Goal: Task Accomplishment & Management: Use online tool/utility

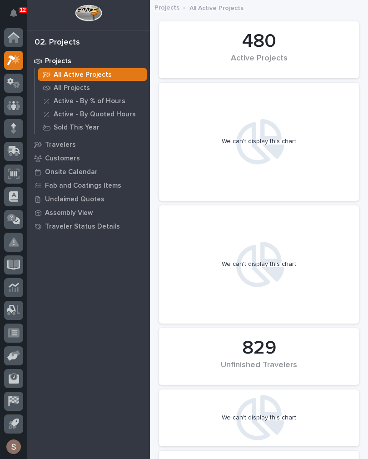
click at [60, 186] on p "Fab and Coatings Items" at bounding box center [83, 186] width 76 height 8
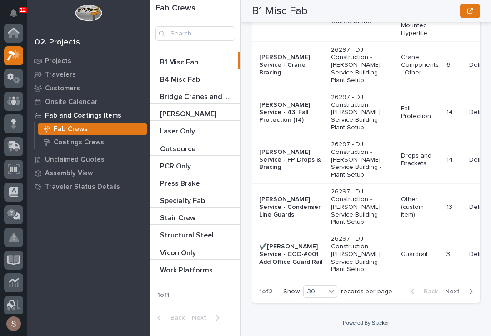
scroll to position [4310, 0]
click at [210, 224] on div "Stair Crew Stair Crew" at bounding box center [195, 216] width 90 height 17
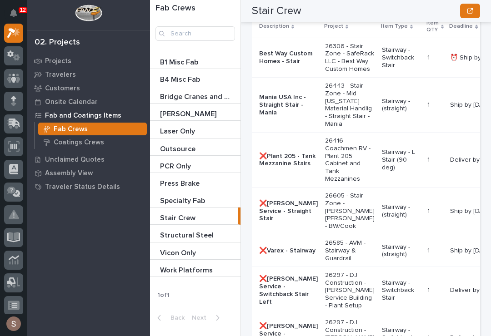
scroll to position [2667, 0]
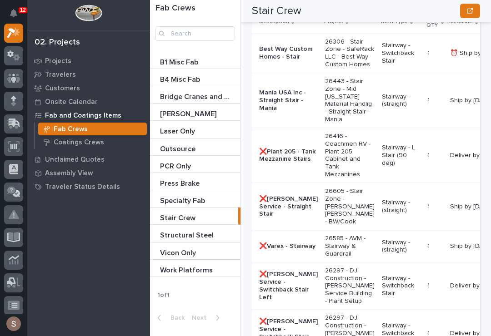
click at [368, 73] on td "Stairway - Switchback Stair" at bounding box center [400, 54] width 45 height 40
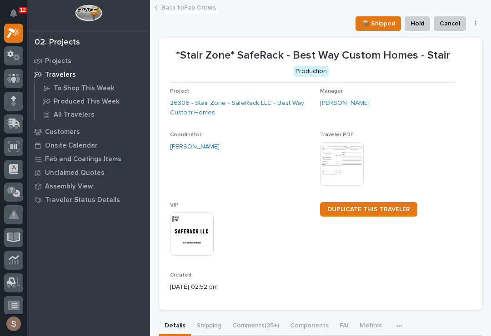
scroll to position [123, 0]
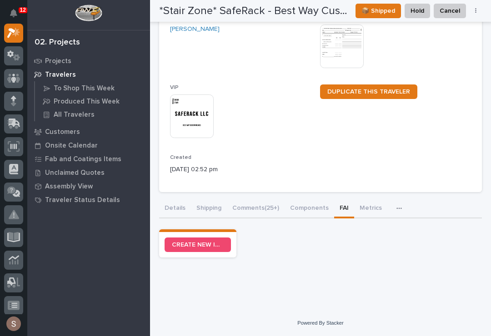
scroll to position [100, 0]
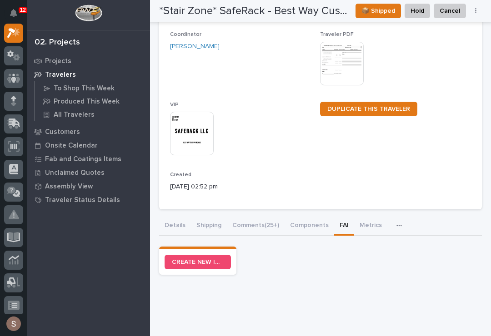
click at [203, 262] on span "CREATE NEW INSPECTION" at bounding box center [198, 262] width 52 height 6
